Goal: Transaction & Acquisition: Purchase product/service

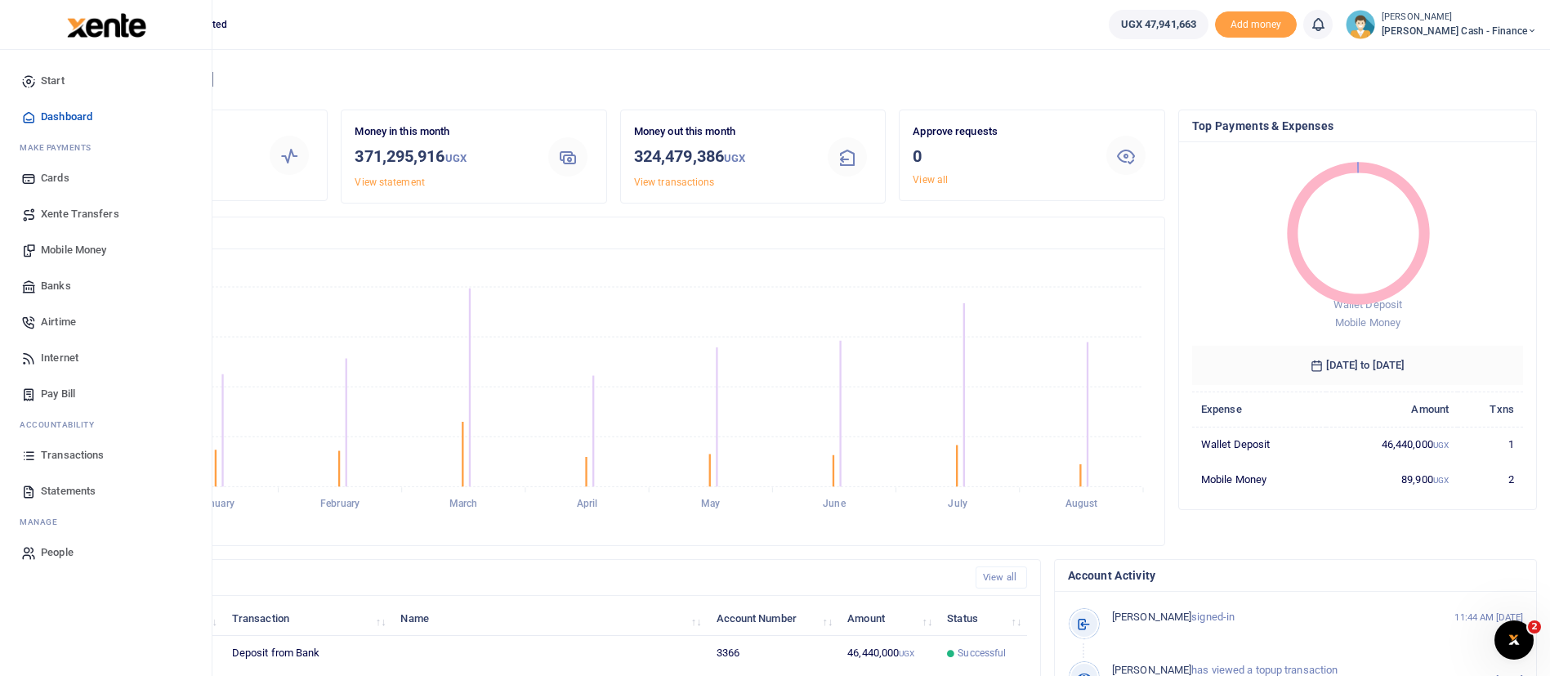
click at [73, 243] on span "Mobile Money" at bounding box center [73, 250] width 65 height 16
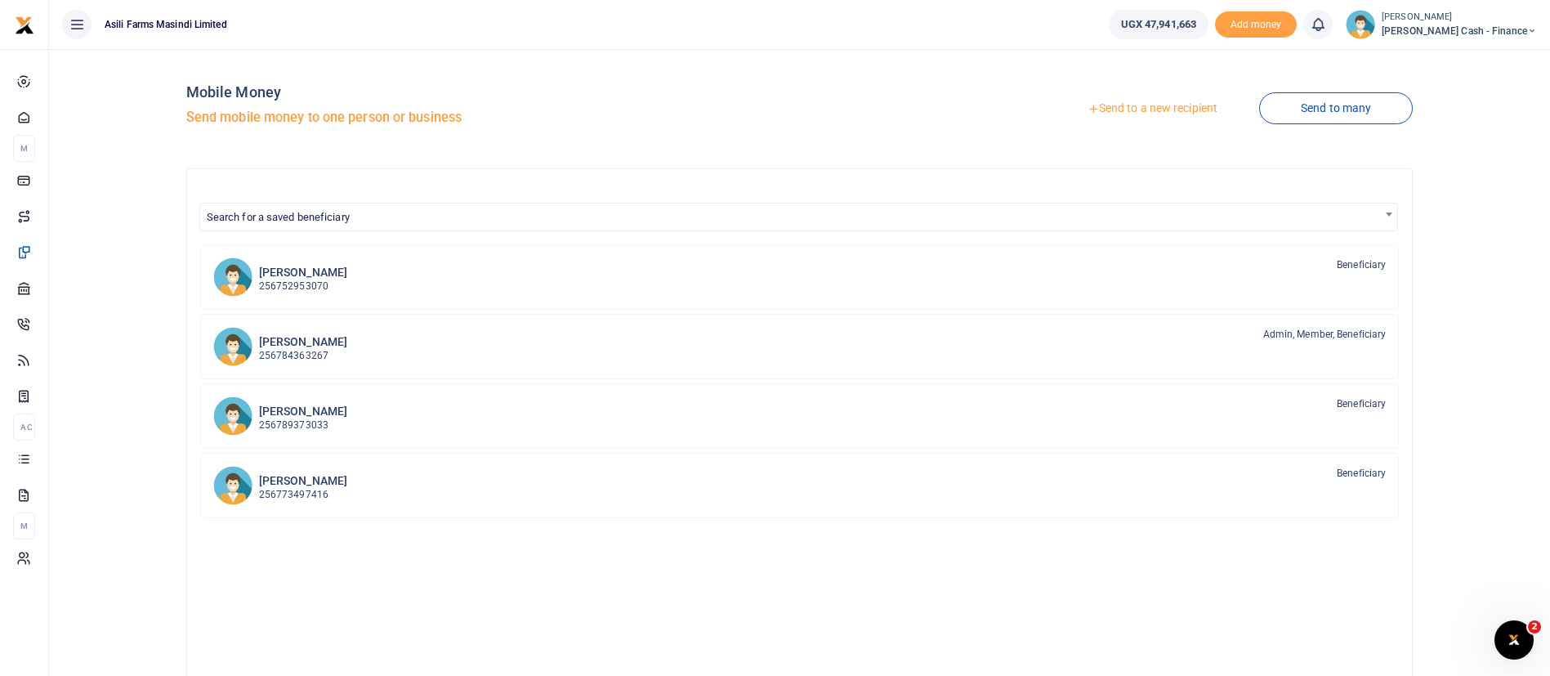
click at [1152, 105] on link "Send to a new recipient" at bounding box center [1152, 108] width 213 height 29
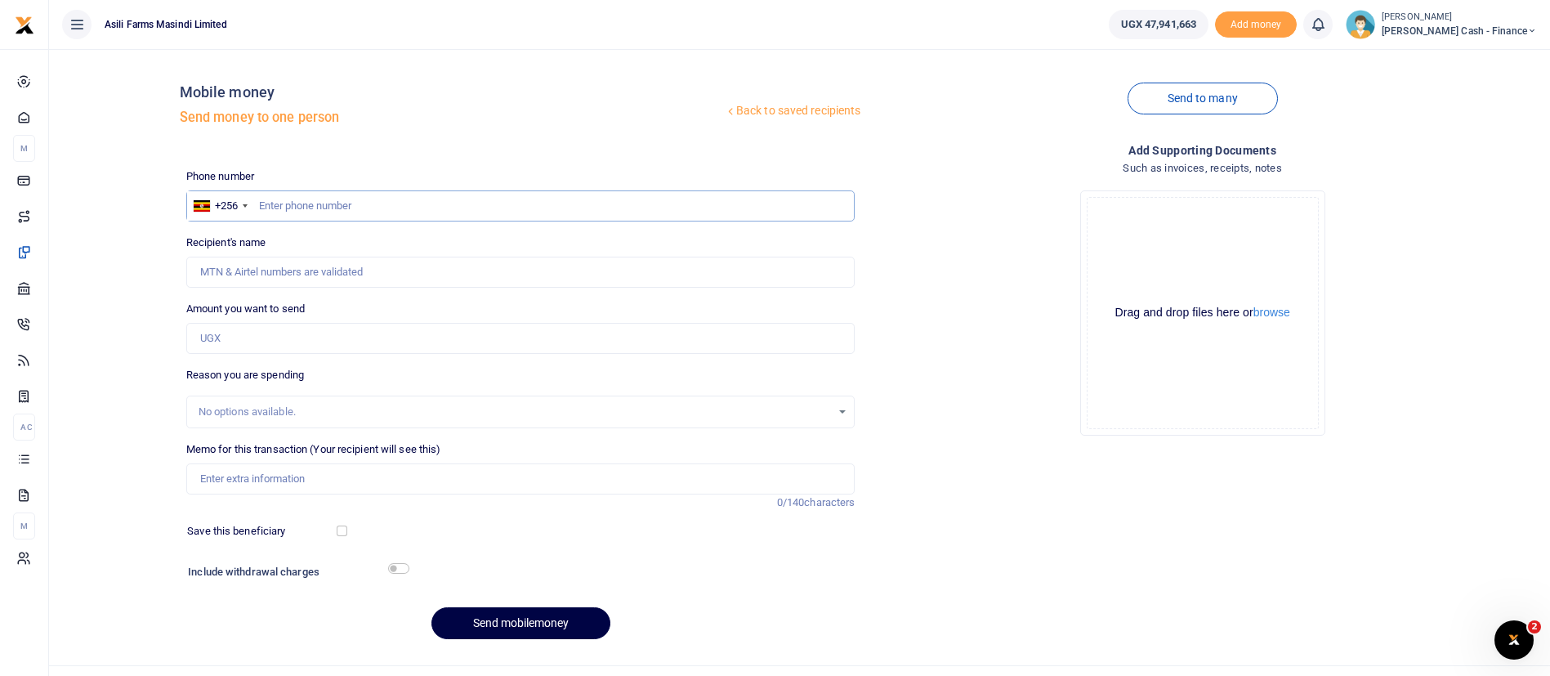
click at [282, 205] on input "text" at bounding box center [520, 205] width 669 height 31
paste input "0775600682"
type input "0775600682"
type input "[PERSON_NAME]"
type input "0775600682"
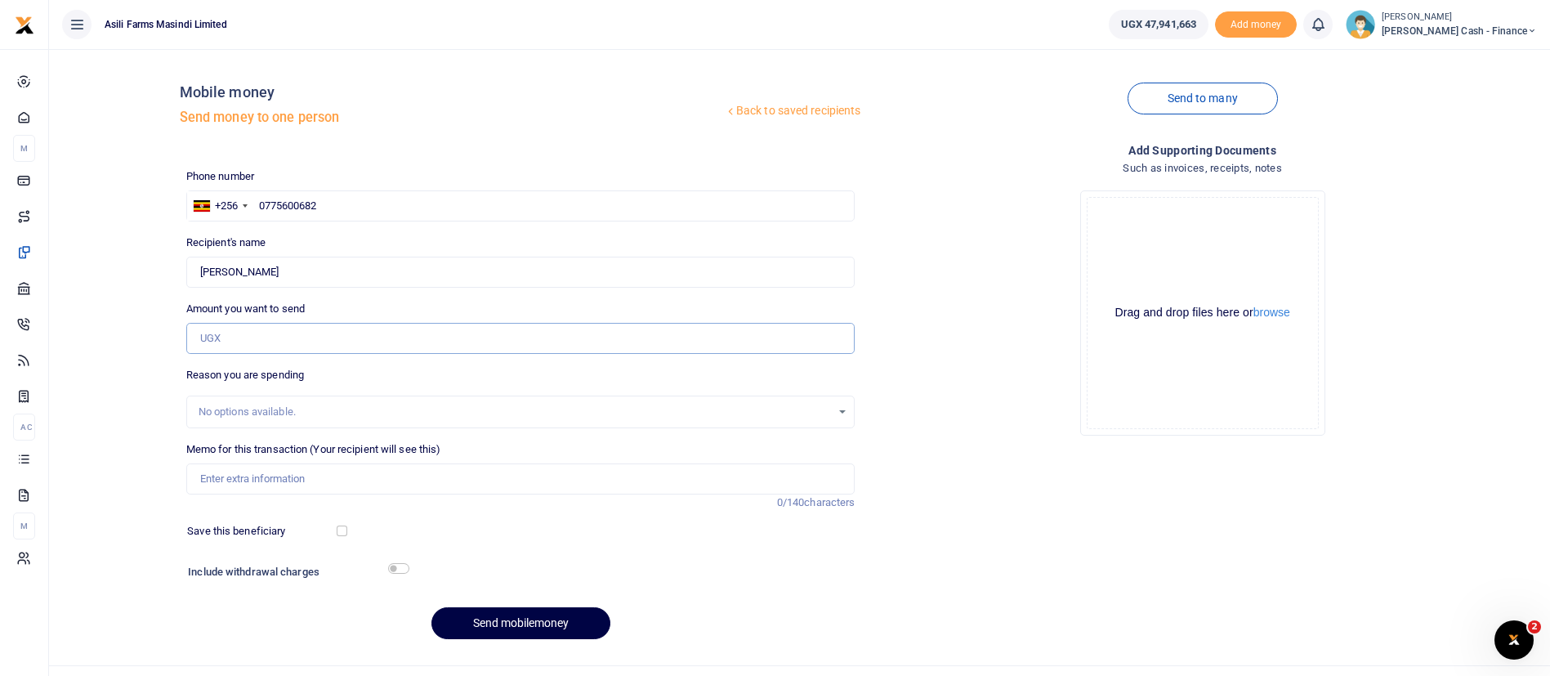
click at [266, 341] on input "Amount you want to send" at bounding box center [520, 338] width 669 height 31
type input "160,000"
click at [236, 480] on input "Memo for this transaction (Your recipient will see this)" at bounding box center [520, 478] width 669 height 31
click at [395, 477] on input "Finance team staff meals August" at bounding box center [520, 478] width 669 height 31
type input "Finance team staff meals August 18th to 22nd 2025"
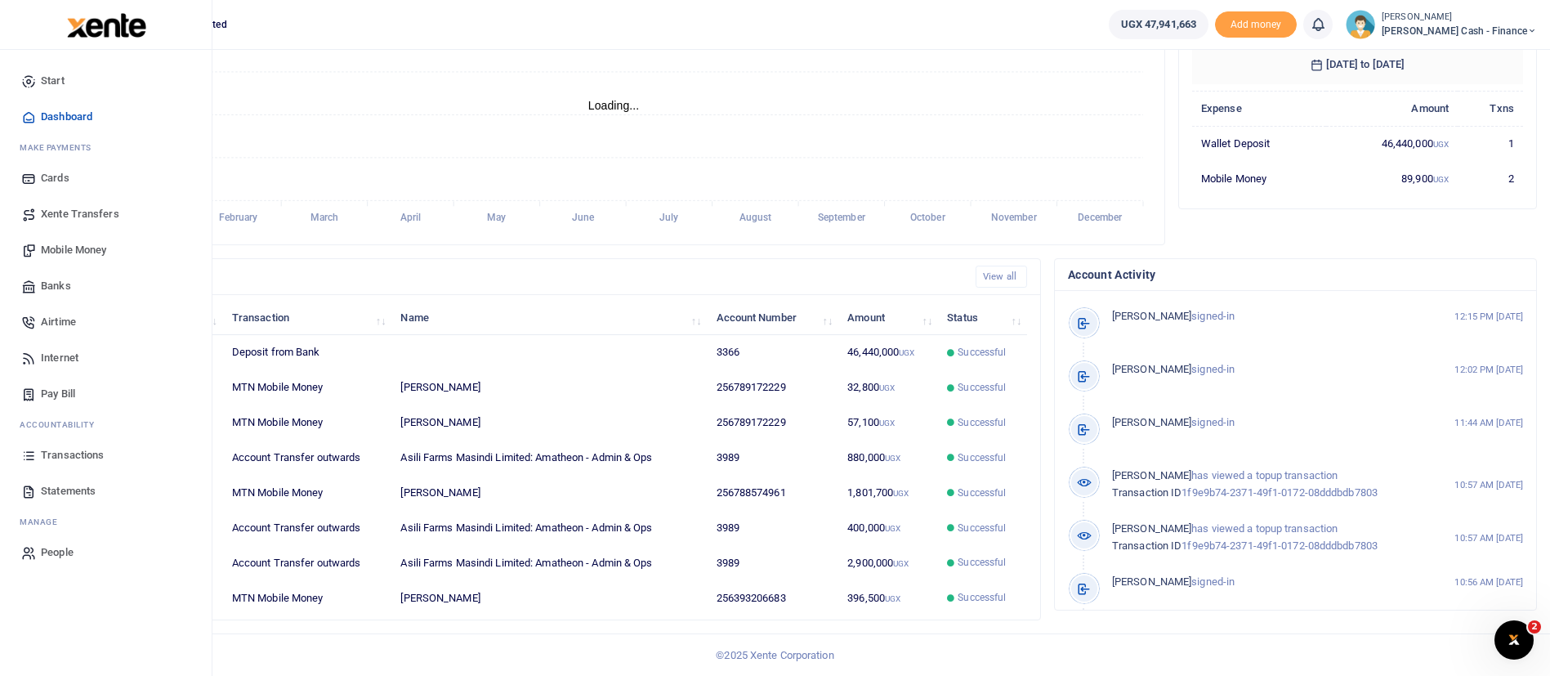
click at [57, 251] on span "Mobile Money" at bounding box center [73, 250] width 65 height 16
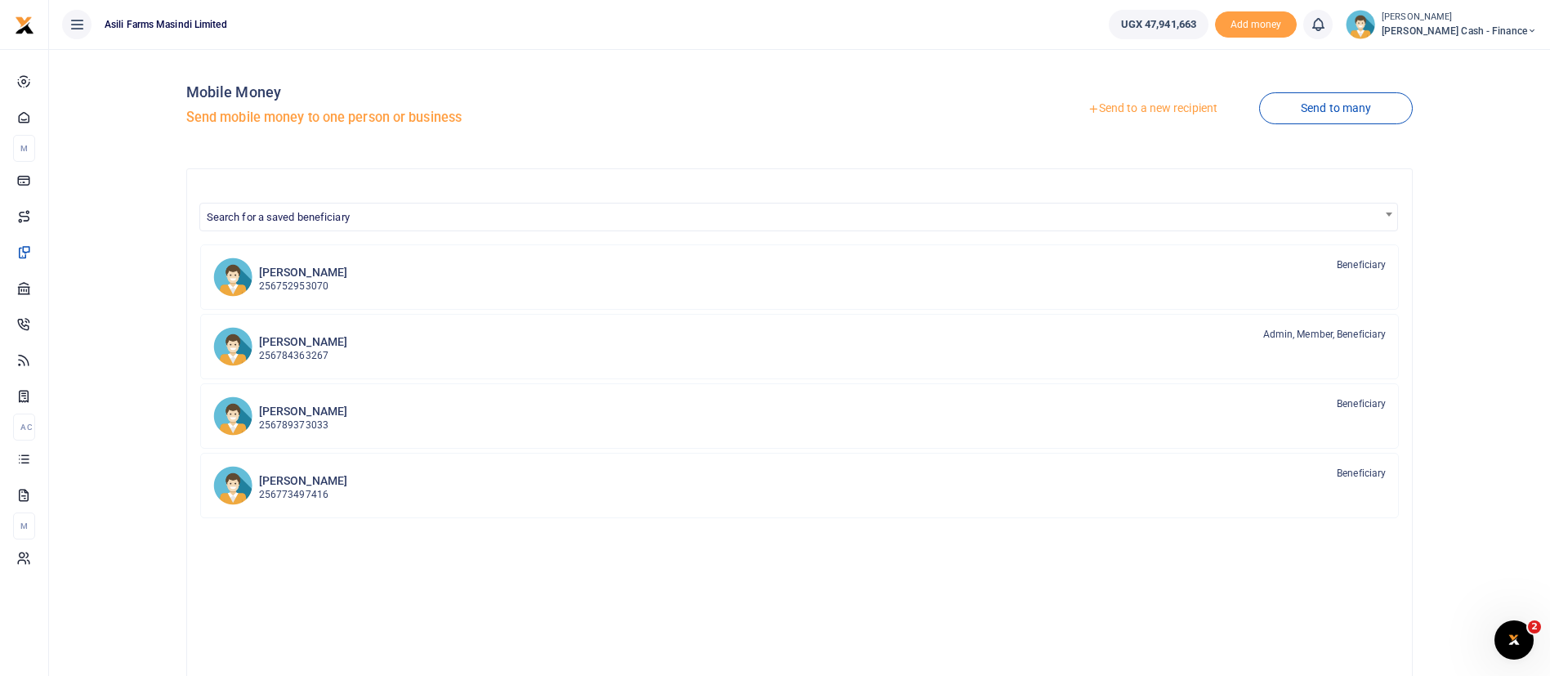
click at [1120, 111] on link "Send to a new recipient" at bounding box center [1152, 108] width 213 height 29
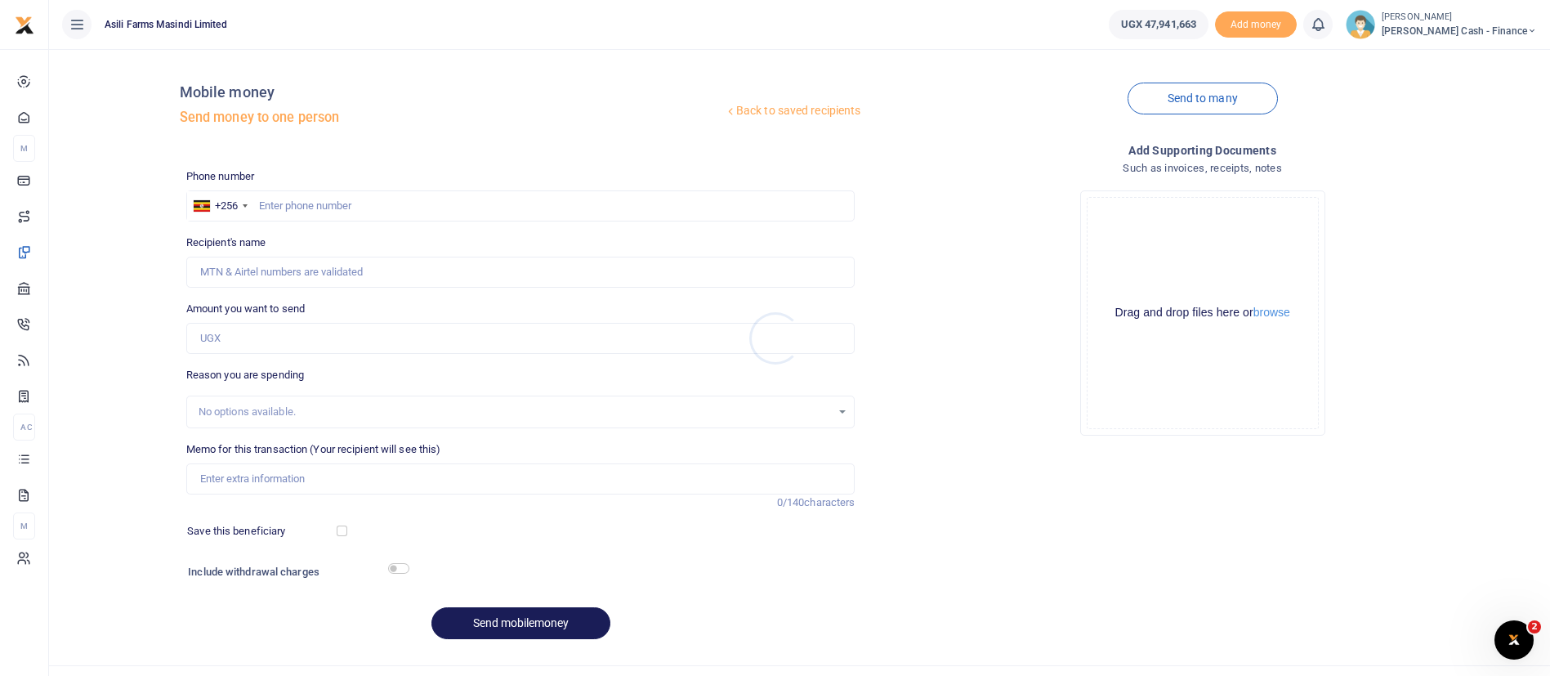
click at [295, 201] on div at bounding box center [775, 338] width 1550 height 676
click at [295, 201] on input "text" at bounding box center [520, 205] width 669 height 31
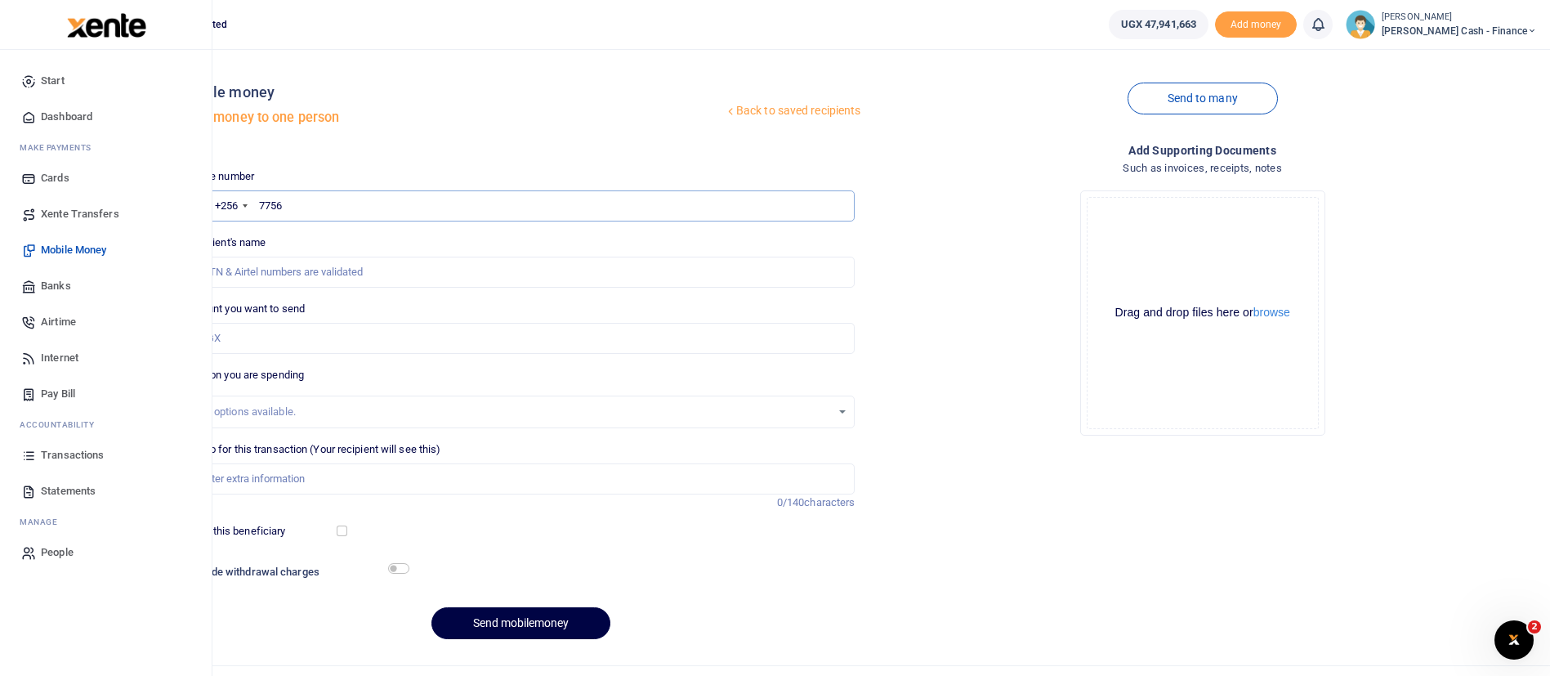
type input "7756"
click at [72, 453] on span "Transactions" at bounding box center [72, 455] width 63 height 16
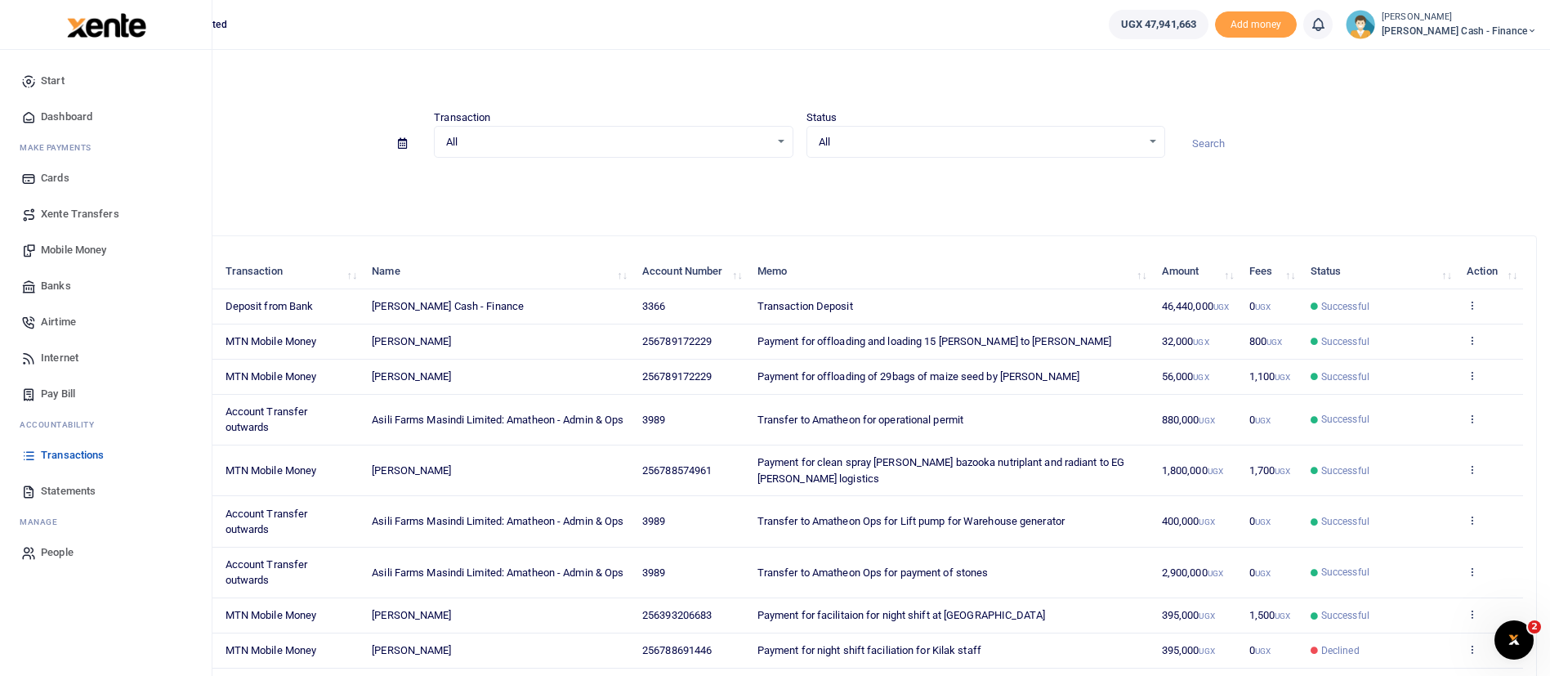
click at [59, 250] on span "Mobile Money" at bounding box center [73, 250] width 65 height 16
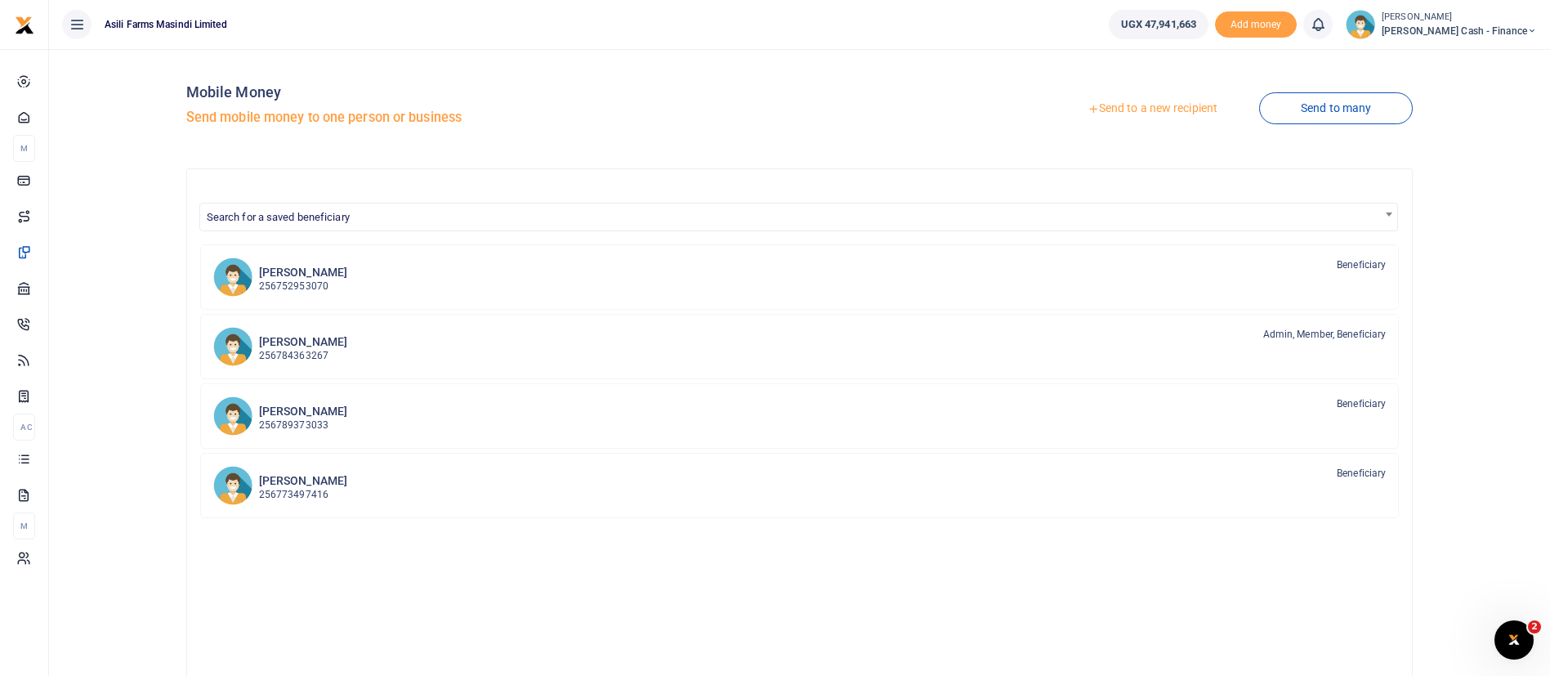
click at [1175, 108] on link "Send to a new recipient" at bounding box center [1152, 108] width 213 height 29
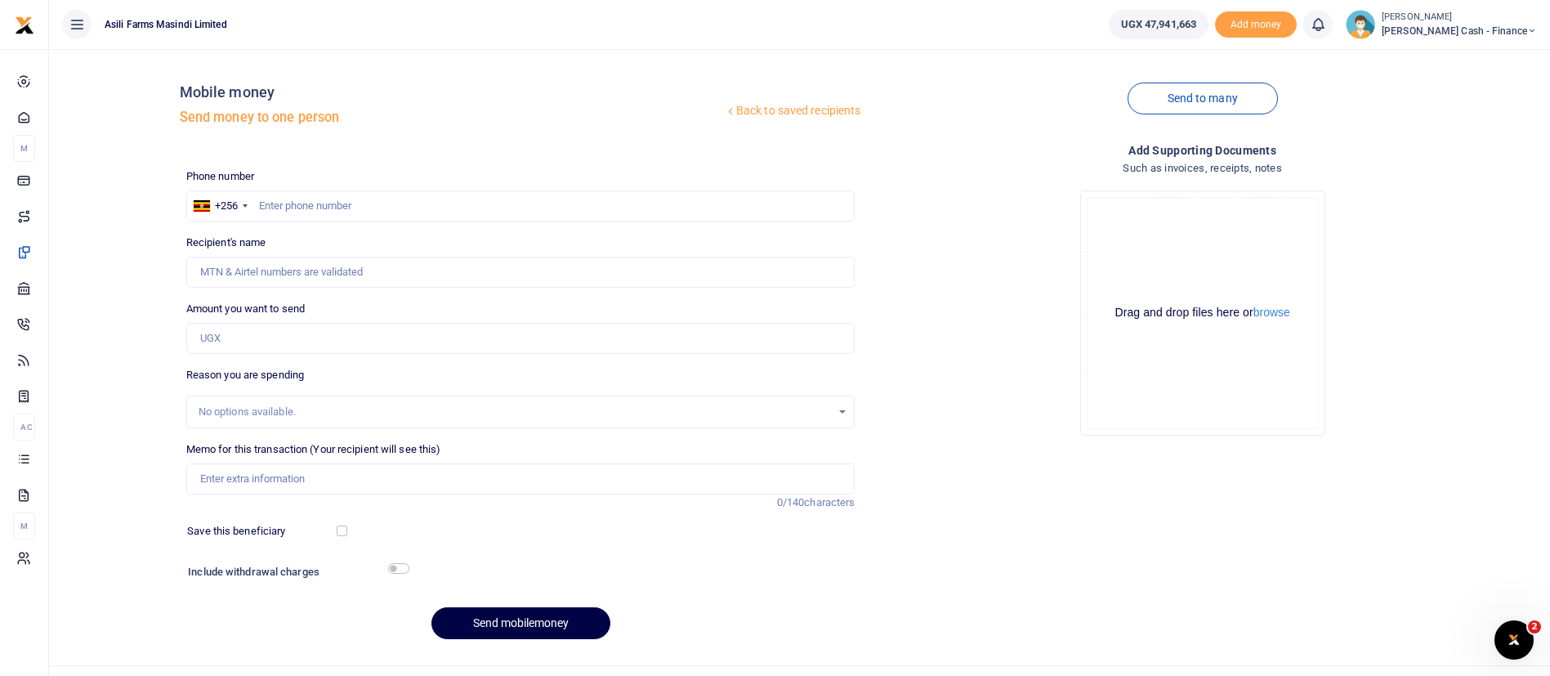
click at [268, 200] on div at bounding box center [775, 338] width 1550 height 676
click at [268, 200] on input "text" at bounding box center [520, 205] width 669 height 31
type input "\"
type input "775600682"
type input "[PERSON_NAME]"
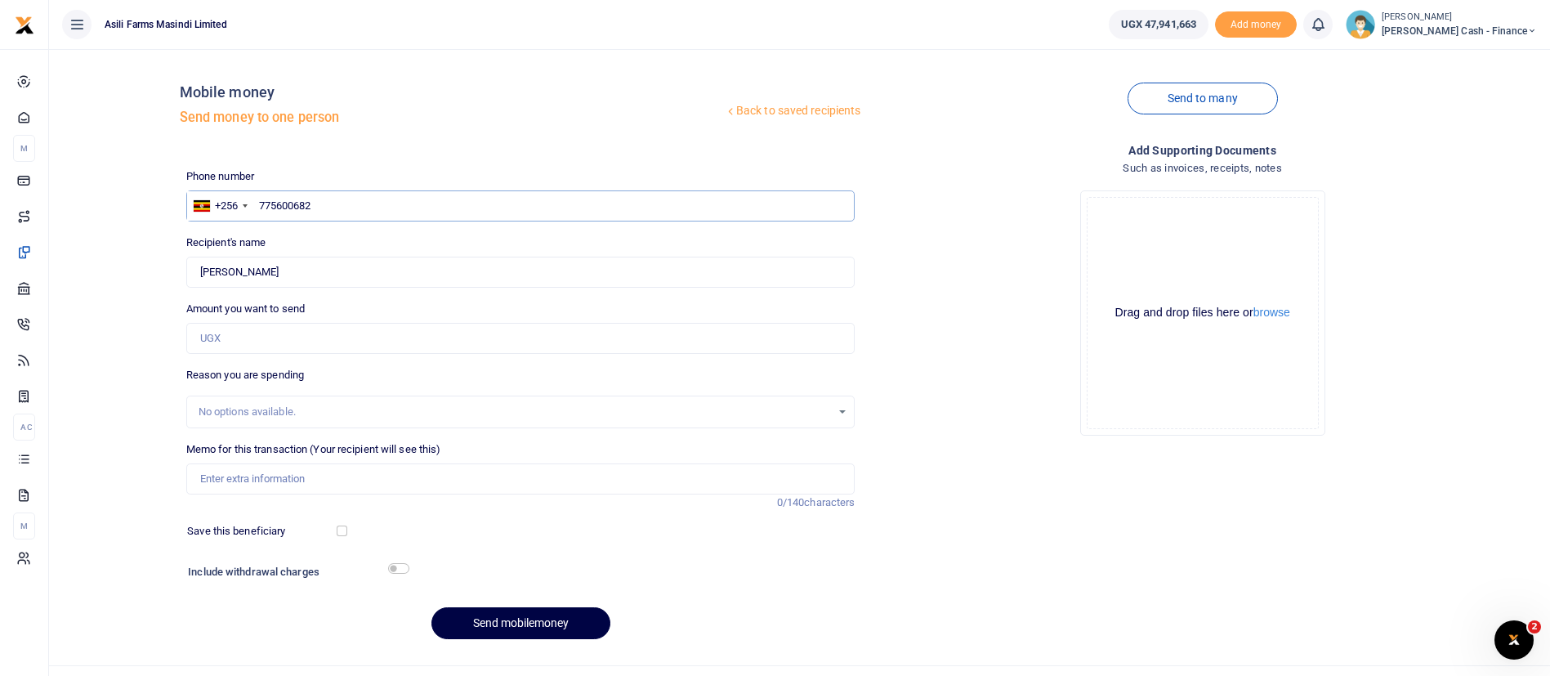
type input "775600682"
click at [207, 337] on input "Amount you want to send" at bounding box center [520, 338] width 669 height 31
click at [220, 337] on input "1,600,000" at bounding box center [520, 338] width 669 height 31
type input "160,000"
click at [234, 483] on input "Memo for this transaction (Your recipient will see this)" at bounding box center [520, 478] width 669 height 31
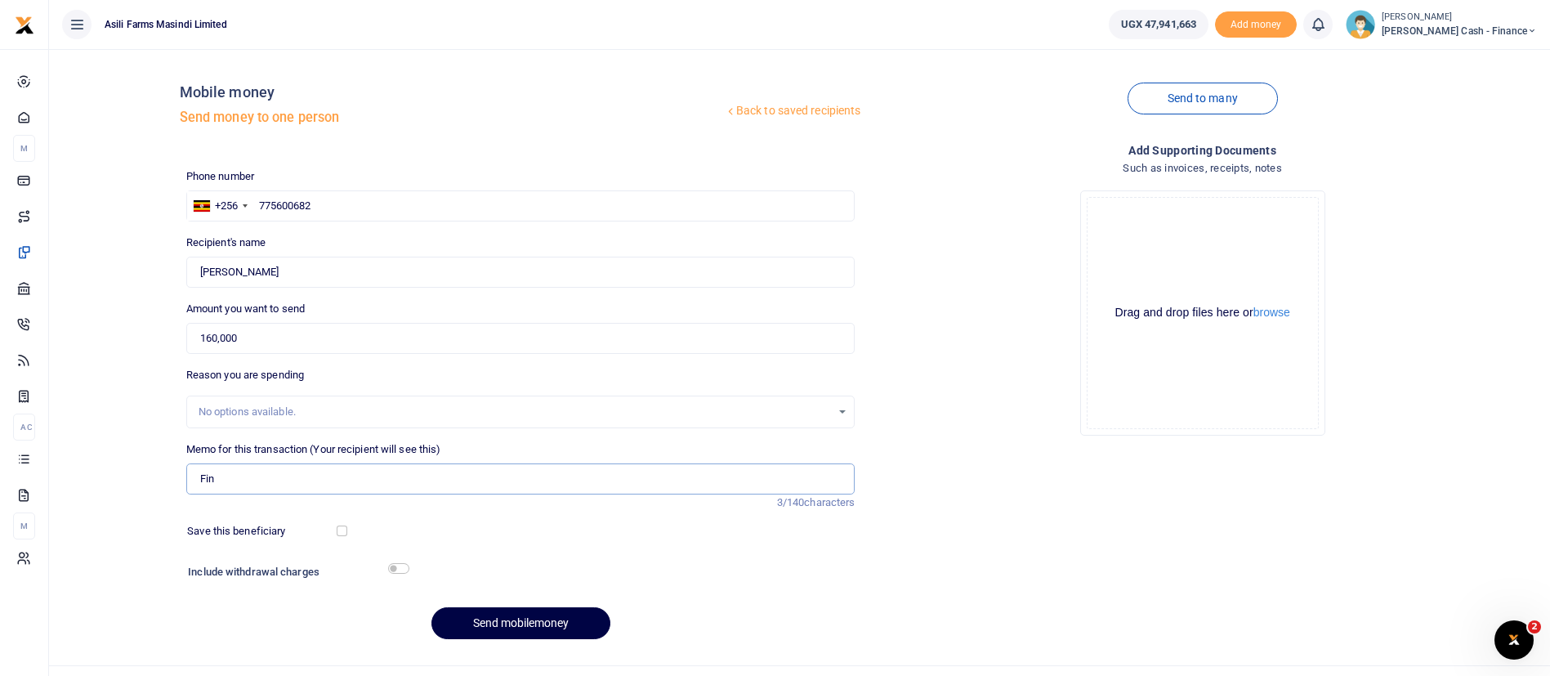
click at [234, 474] on input "Fin" at bounding box center [520, 478] width 669 height 31
type input "Finance staff meals 18th to 22 August 2025"
click at [400, 569] on input "checkbox" at bounding box center [398, 568] width 21 height 11
checkbox input "true"
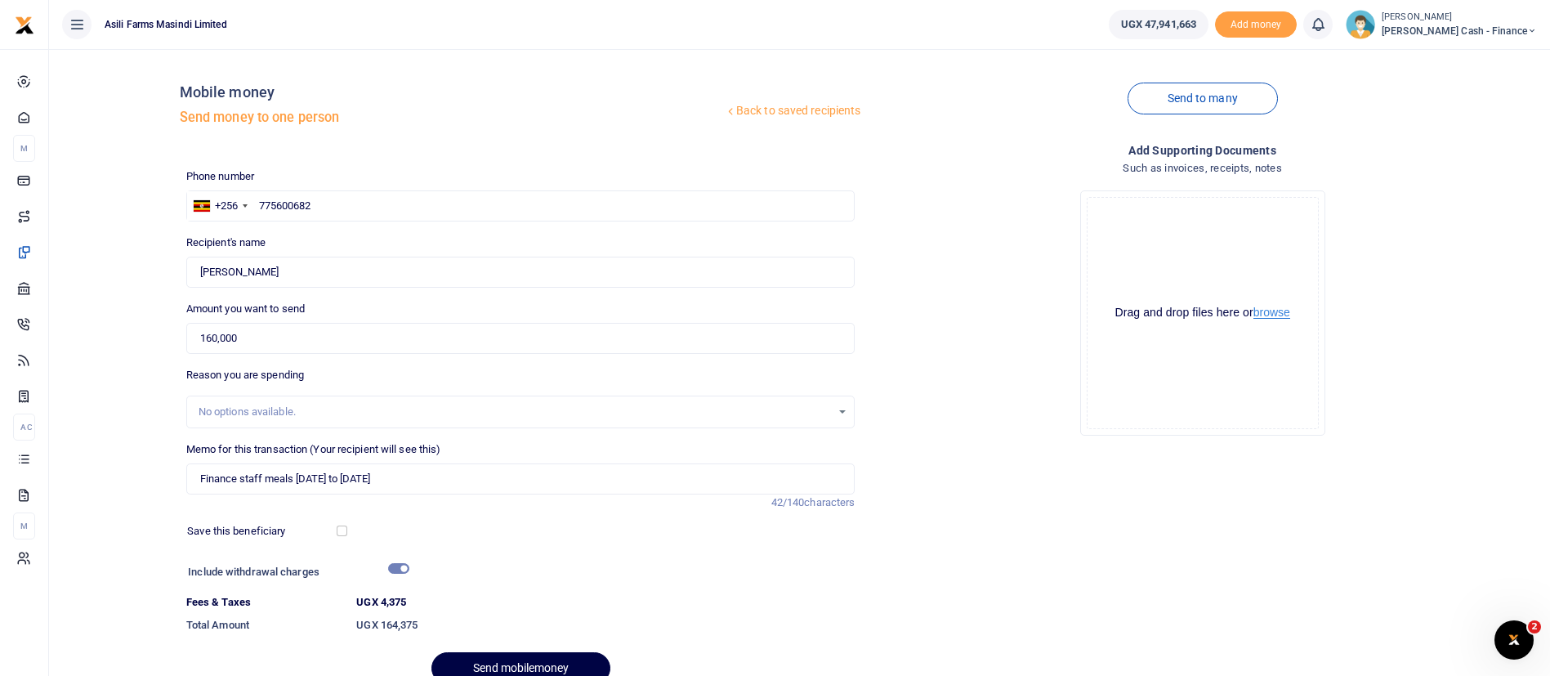
click at [1281, 311] on button "browse" at bounding box center [1272, 312] width 37 height 12
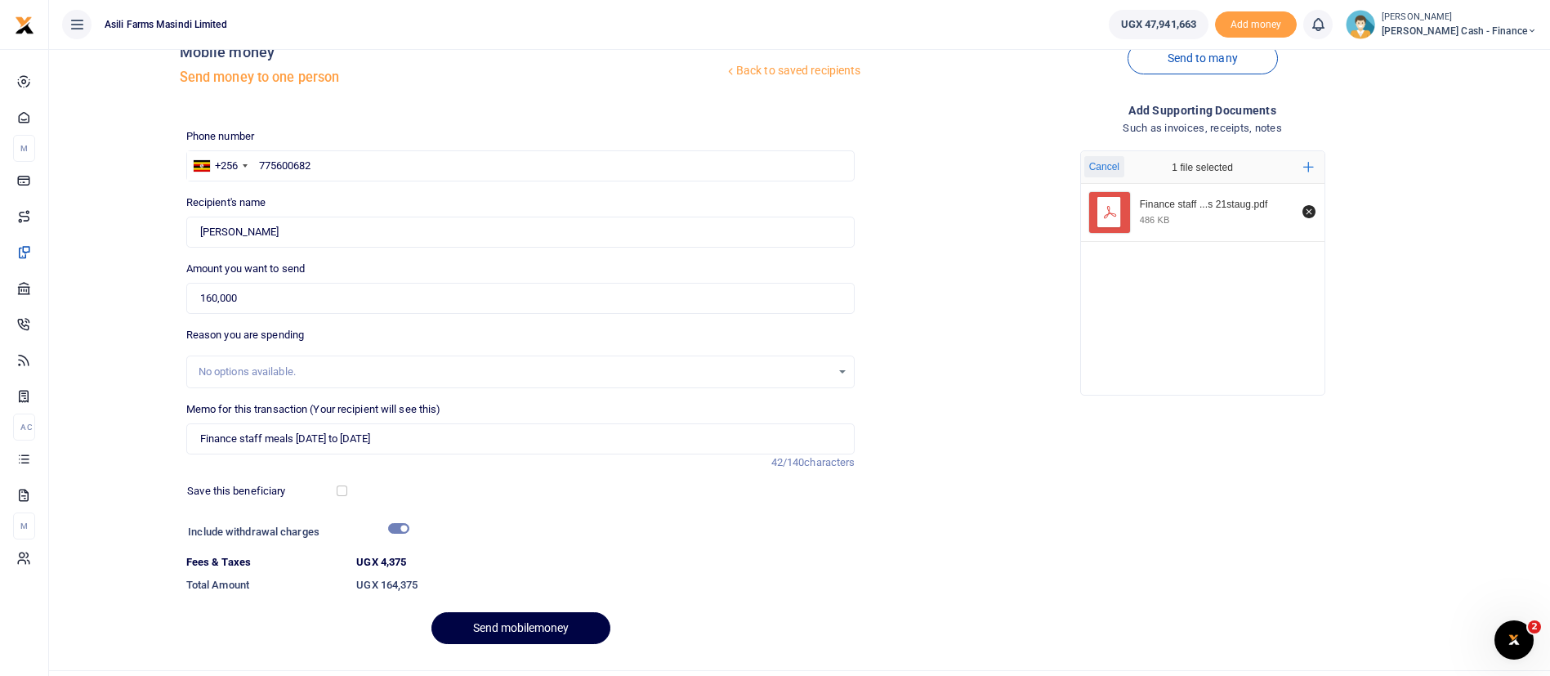
scroll to position [77, 0]
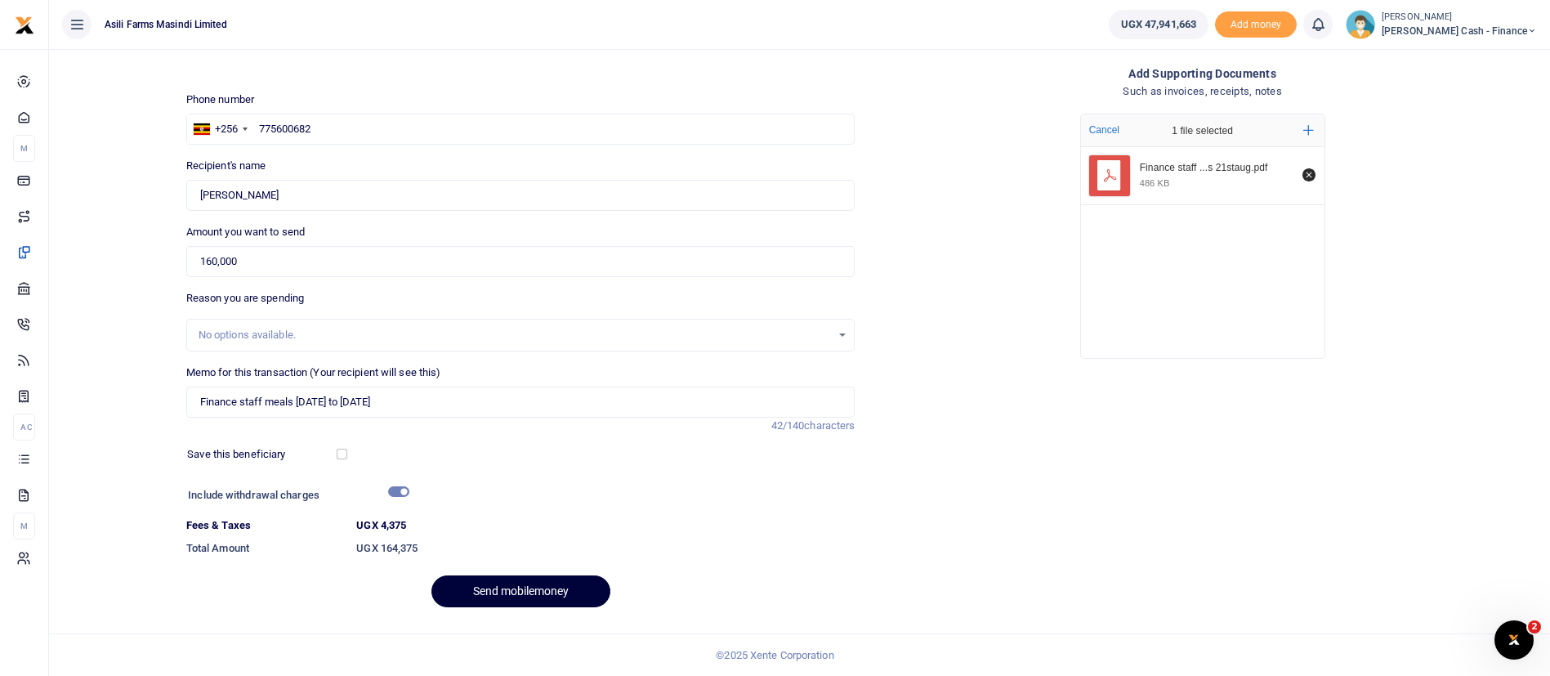
click at [554, 588] on button "Send mobilemoney" at bounding box center [520, 591] width 179 height 32
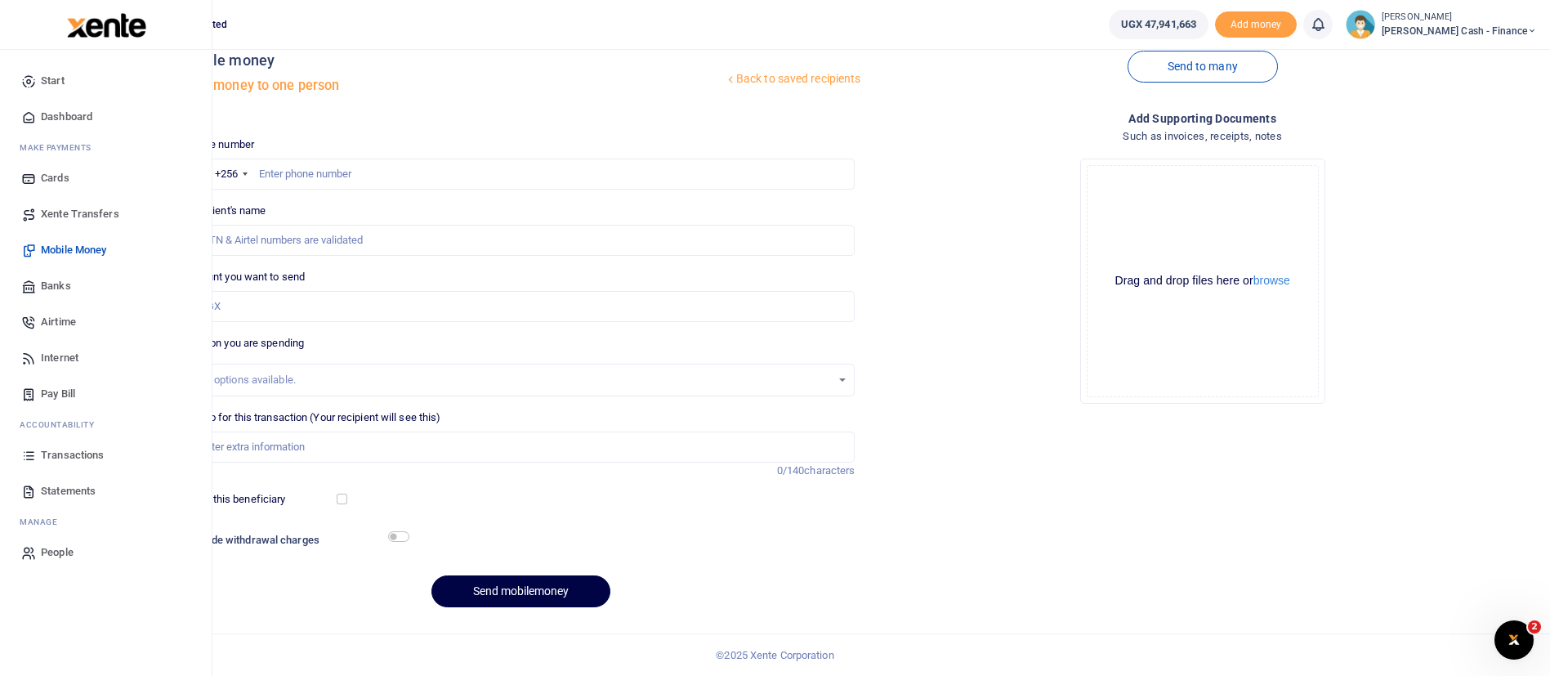
click at [70, 451] on span "Transactions" at bounding box center [72, 455] width 63 height 16
